Goal: Find specific page/section

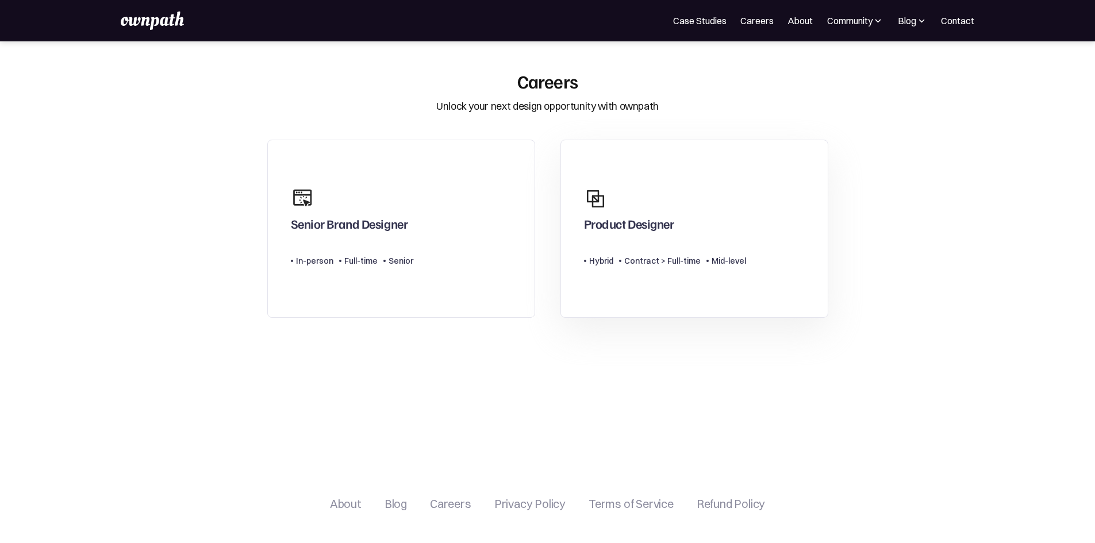
click at [665, 206] on div "Product Designer" at bounding box center [665, 209] width 162 height 55
click at [458, 274] on link "Senior Brand Designer Type Level In-person Full-time Senior" at bounding box center [401, 229] width 268 height 179
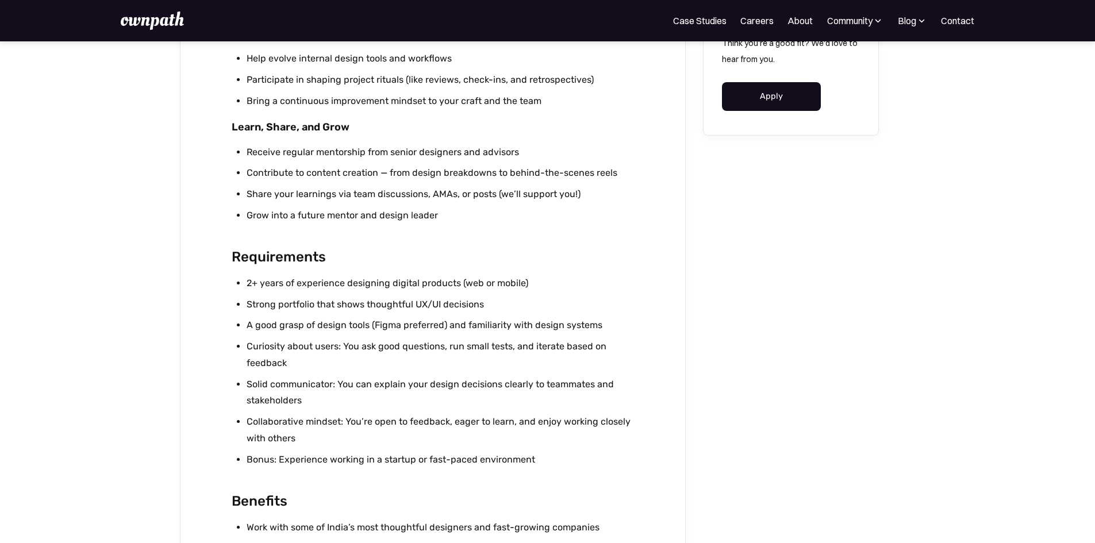
scroll to position [1073, 0]
